Goal: Information Seeking & Learning: Learn about a topic

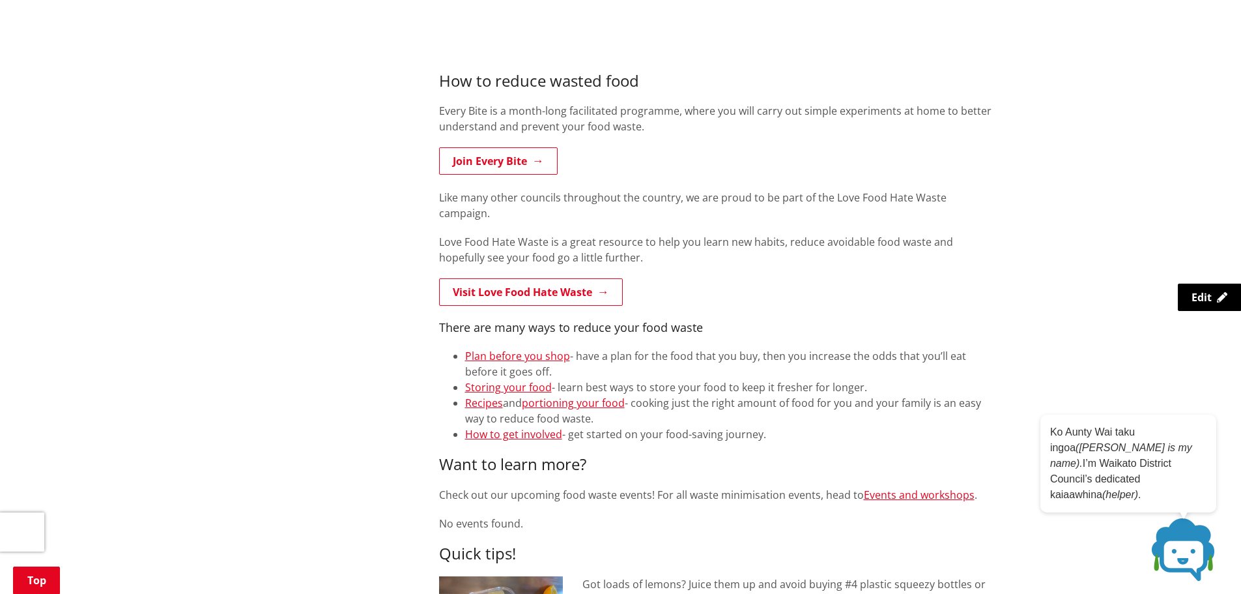
scroll to position [717, 0]
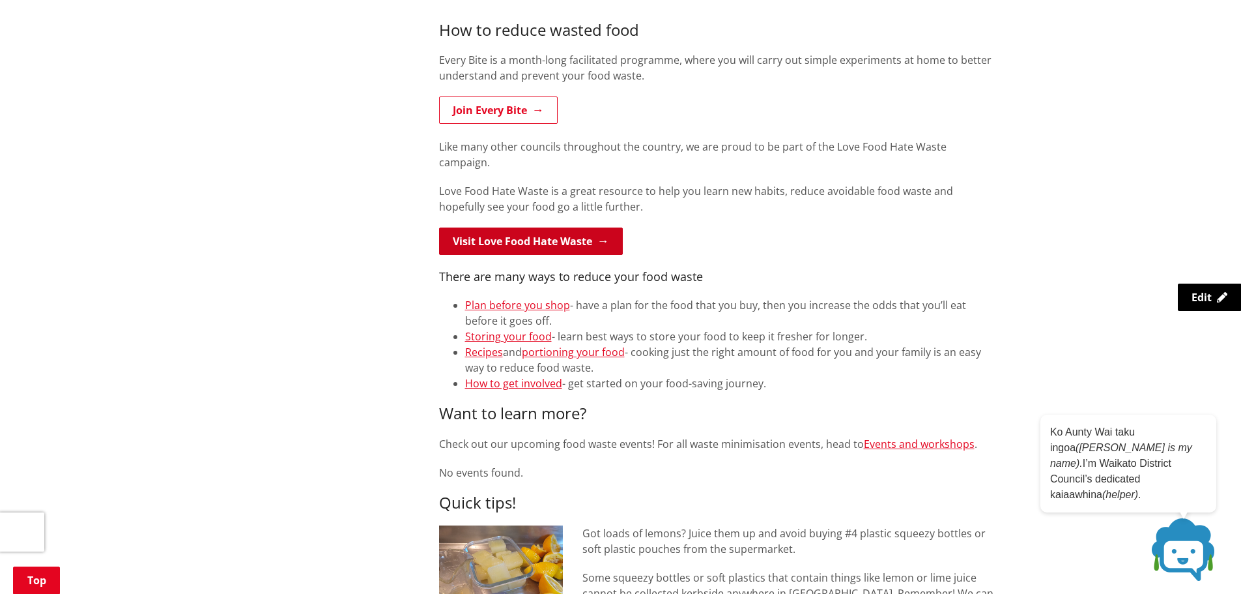
click at [569, 232] on link "Visit Love Food Hate Waste" at bounding box center [531, 240] width 184 height 27
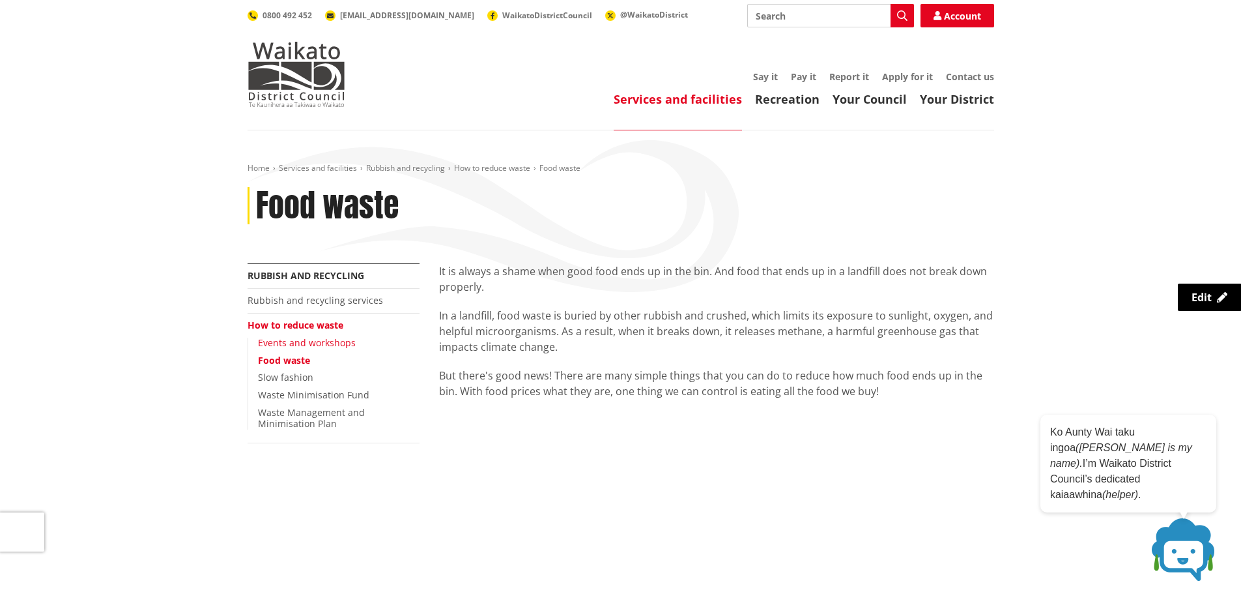
click at [332, 342] on link "Events and workshops" at bounding box center [307, 342] width 98 height 12
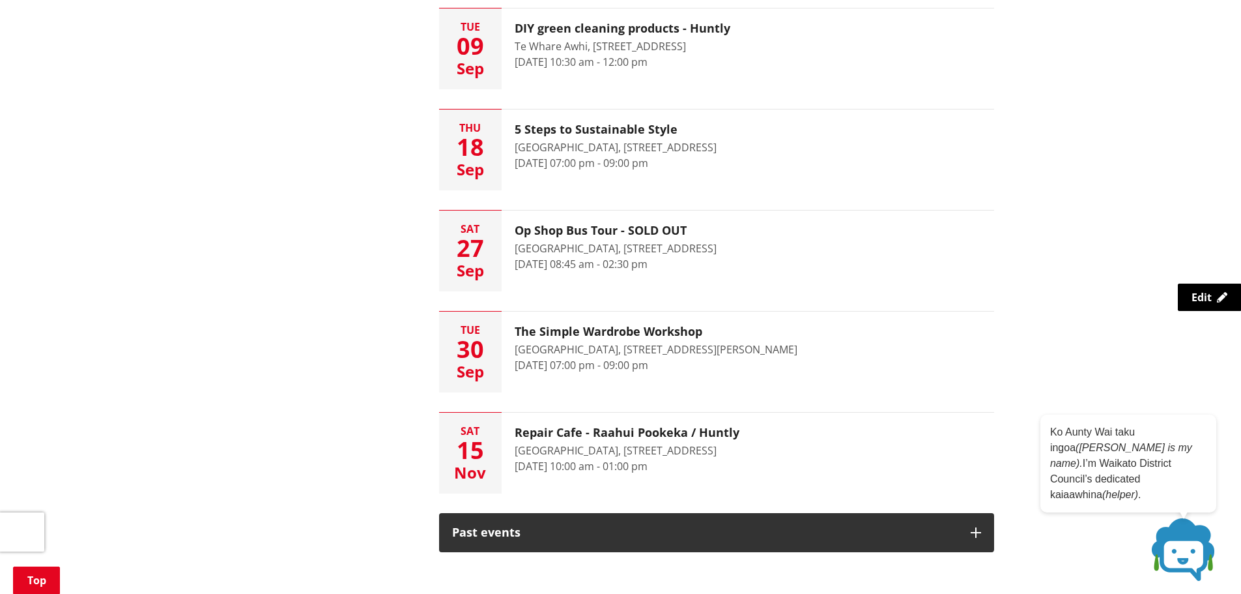
scroll to position [717, 0]
